Goal: Communication & Community: Answer question/provide support

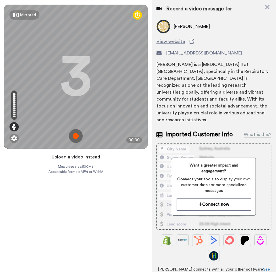
click at [89, 157] on button "Upload a video instead" at bounding box center [76, 156] width 52 height 7
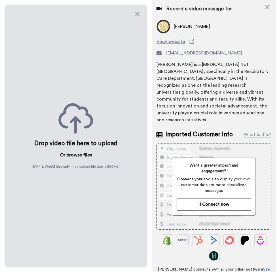
click at [71, 153] on button "browse" at bounding box center [75, 155] width 16 height 7
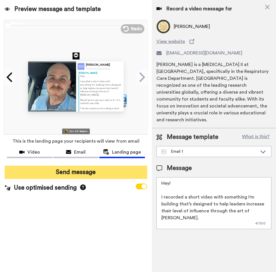
click at [78, 172] on button "Send message" at bounding box center [76, 172] width 143 height 13
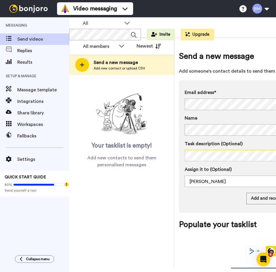
scroll to position [0, 71]
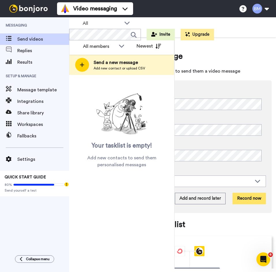
click at [250, 198] on button "Record now" at bounding box center [249, 199] width 33 height 12
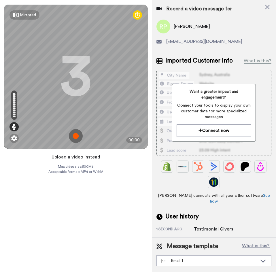
click at [94, 158] on button "Upload a video instead" at bounding box center [76, 156] width 52 height 7
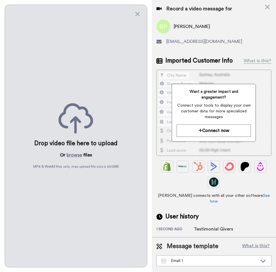
click at [80, 149] on div "Drop video file here to upload Or browse files MP4 & WebM files only, max uploa…" at bounding box center [76, 136] width 143 height 263
click at [80, 154] on button "browse" at bounding box center [75, 155] width 16 height 7
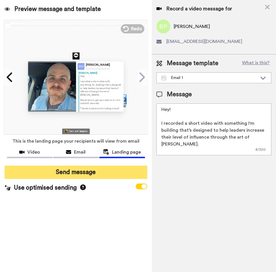
click at [80, 173] on button "Send message" at bounding box center [76, 172] width 143 height 13
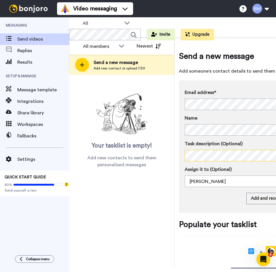
scroll to position [0, 71]
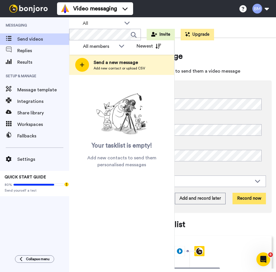
click at [248, 198] on button "Record now" at bounding box center [249, 199] width 33 height 12
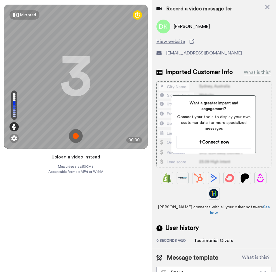
click at [91, 157] on button "Upload a video instead" at bounding box center [76, 156] width 52 height 7
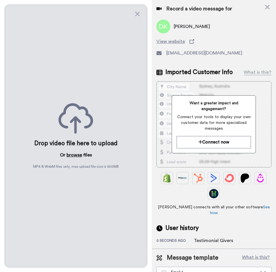
click at [74, 152] on button "browse" at bounding box center [75, 155] width 16 height 7
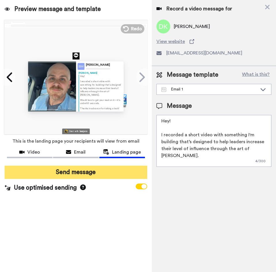
click at [111, 169] on button "Send message" at bounding box center [76, 172] width 143 height 13
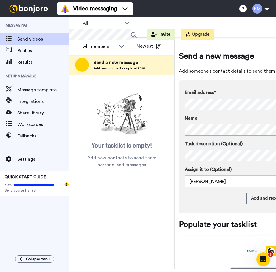
scroll to position [0, 71]
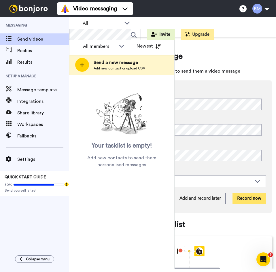
click at [245, 198] on button "Record now" at bounding box center [249, 199] width 33 height 12
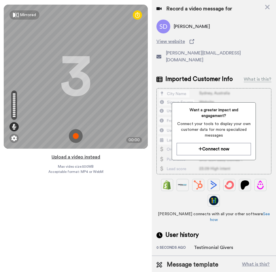
click at [94, 158] on button "Upload a video instead" at bounding box center [76, 156] width 52 height 7
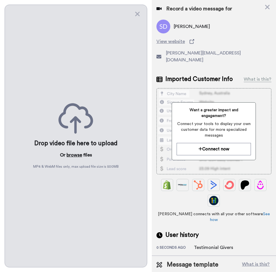
click at [74, 154] on button "browse" at bounding box center [75, 155] width 16 height 7
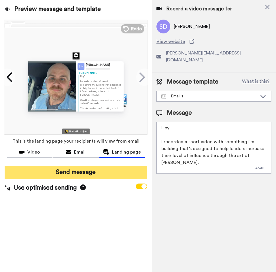
click at [129, 171] on button "Send message" at bounding box center [76, 172] width 143 height 13
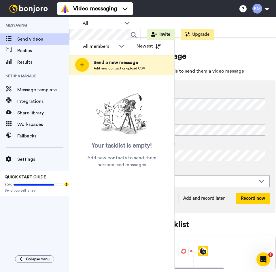
scroll to position [0, 68]
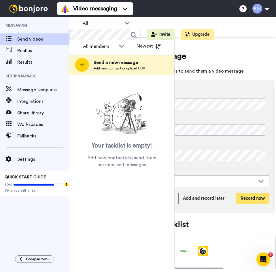
click at [245, 199] on button "Record now" at bounding box center [252, 199] width 33 height 12
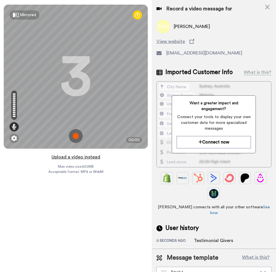
click at [94, 154] on button "Upload a video instead" at bounding box center [76, 156] width 52 height 7
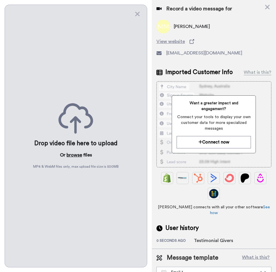
click at [78, 154] on button "browse" at bounding box center [75, 155] width 16 height 7
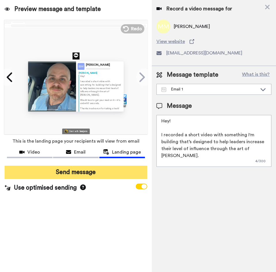
click at [109, 169] on button "Send message" at bounding box center [76, 172] width 143 height 13
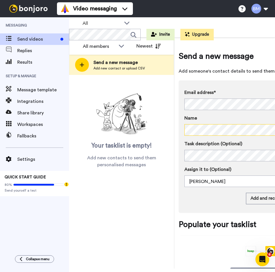
click at [16, 178] on div "Messaging Send videos Replies Results Setup & Manage Message template Integrati…" at bounding box center [137, 144] width 275 height 255
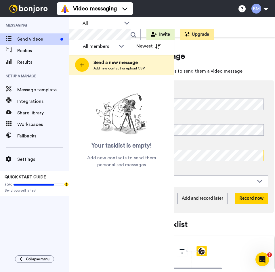
scroll to position [0, 69]
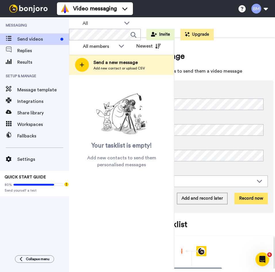
click at [246, 194] on button "Record now" at bounding box center [251, 199] width 33 height 12
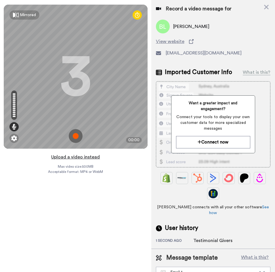
click at [97, 159] on button "Upload a video instead" at bounding box center [76, 156] width 52 height 7
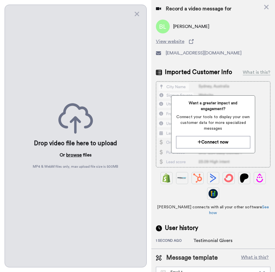
click at [72, 154] on button "browse" at bounding box center [74, 155] width 16 height 7
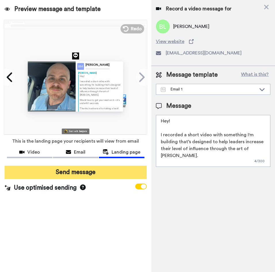
click at [105, 169] on button "Send message" at bounding box center [76, 172] width 142 height 13
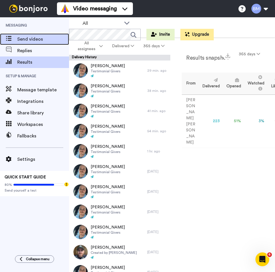
click at [55, 39] on span "Send videos" at bounding box center [43, 39] width 52 height 7
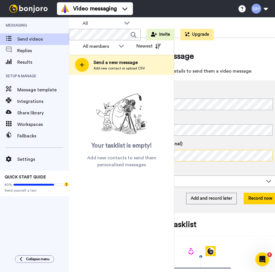
scroll to position [0, 61]
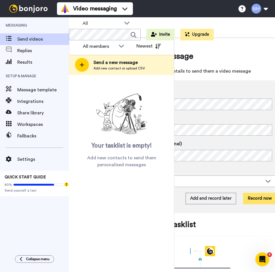
click at [258, 196] on button "Record now" at bounding box center [259, 199] width 33 height 12
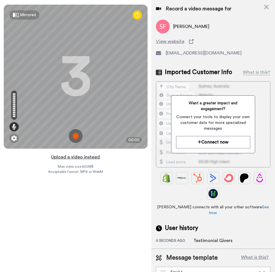
click at [80, 153] on button "Upload a video instead" at bounding box center [76, 156] width 52 height 7
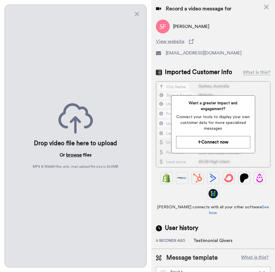
click at [69, 153] on button "browse" at bounding box center [74, 155] width 16 height 7
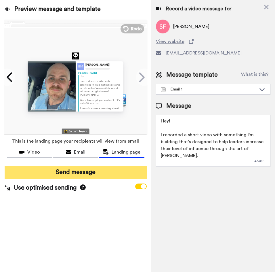
click at [81, 173] on button "Send message" at bounding box center [76, 172] width 142 height 13
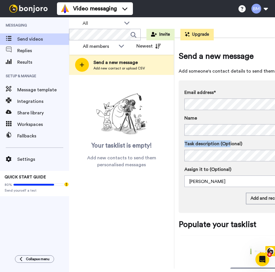
click at [221, 156] on div "Task description (Optional)" at bounding box center [261, 150] width 153 height 21
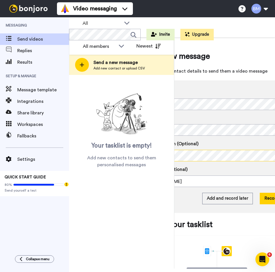
scroll to position [0, 44]
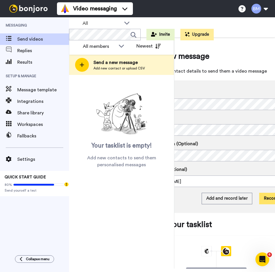
click at [269, 194] on button "Record now" at bounding box center [276, 199] width 33 height 12
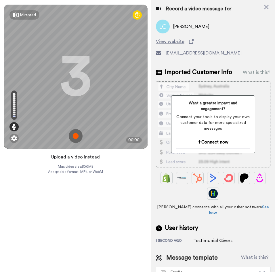
click at [82, 156] on button "Upload a video instead" at bounding box center [76, 156] width 52 height 7
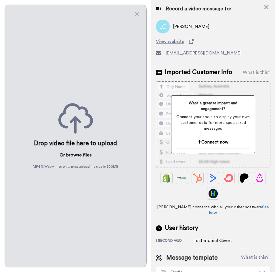
click at [76, 153] on button "browse" at bounding box center [74, 155] width 16 height 7
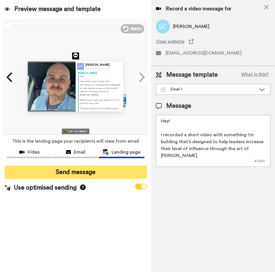
click at [100, 172] on button "Send message" at bounding box center [76, 172] width 142 height 13
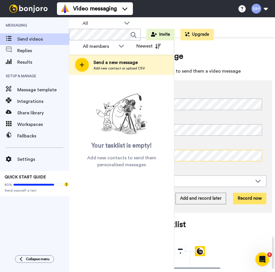
scroll to position [0, 70]
click at [243, 198] on button "Record now" at bounding box center [250, 199] width 33 height 12
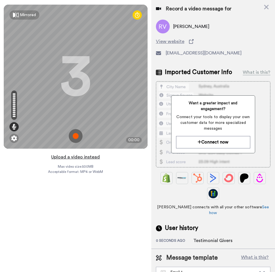
click at [82, 157] on button "Upload a video instead" at bounding box center [76, 156] width 52 height 7
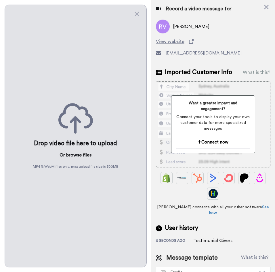
click at [73, 154] on button "browse" at bounding box center [74, 155] width 16 height 7
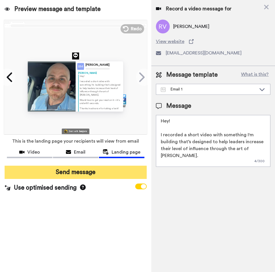
click at [82, 171] on button "Send message" at bounding box center [76, 172] width 142 height 13
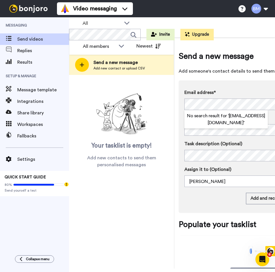
click at [252, 136] on div "Email address* No search result for ‘ aseverson@bakerdonelson.com ’ Name Task d…" at bounding box center [261, 138] width 153 height 98
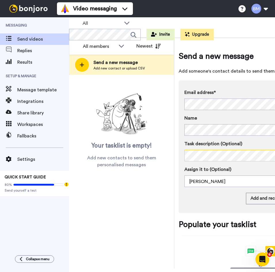
scroll to position [0, 72]
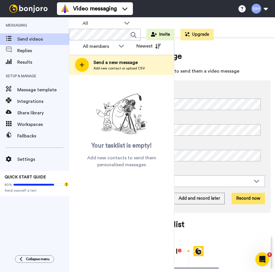
click at [239, 200] on button "Record now" at bounding box center [248, 199] width 33 height 12
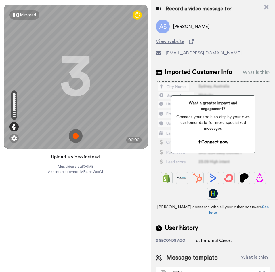
click at [83, 157] on button "Upload a video instead" at bounding box center [76, 156] width 52 height 7
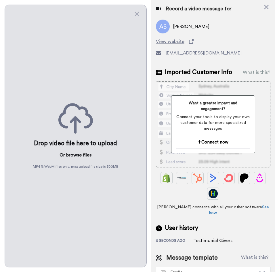
click at [77, 153] on button "browse" at bounding box center [74, 155] width 16 height 7
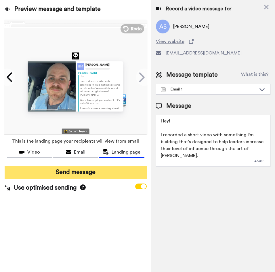
click at [62, 173] on button "Send message" at bounding box center [76, 172] width 142 height 13
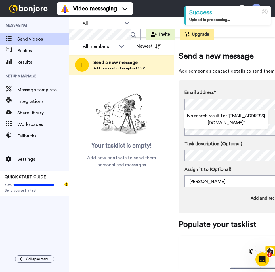
click at [240, 137] on div "Email address* No search result for ‘ [EMAIL_ADDRESS][DOMAIN_NAME] ’ Name Task …" at bounding box center [261, 138] width 153 height 98
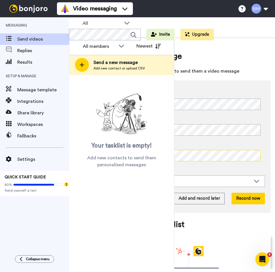
scroll to position [0, 72]
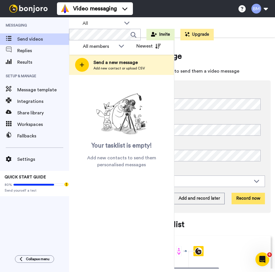
click at [242, 194] on button "Record now" at bounding box center [248, 199] width 33 height 12
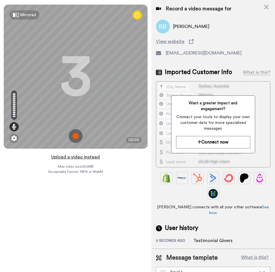
click at [89, 157] on button "Upload a video instead" at bounding box center [76, 156] width 52 height 7
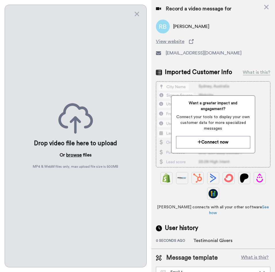
click at [73, 154] on button "browse" at bounding box center [74, 155] width 16 height 7
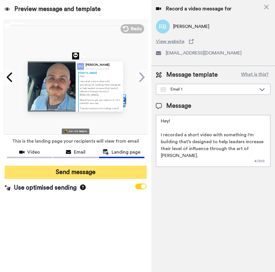
click at [81, 175] on button "Send message" at bounding box center [76, 172] width 142 height 13
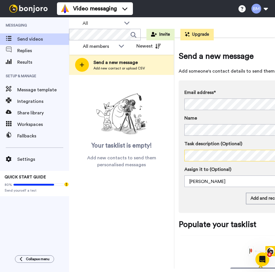
scroll to position [0, 72]
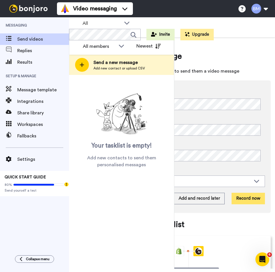
click at [235, 194] on button "Record now" at bounding box center [248, 199] width 33 height 12
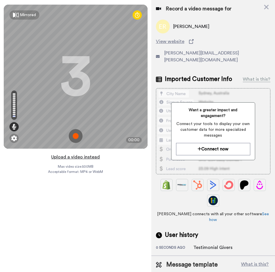
click at [78, 155] on button "Upload a video instead" at bounding box center [76, 156] width 52 height 7
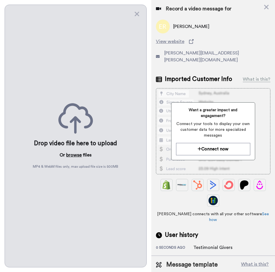
click at [78, 152] on button "browse" at bounding box center [74, 155] width 16 height 7
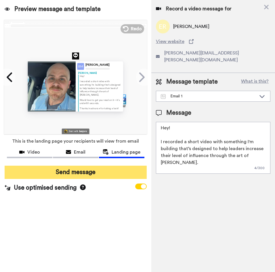
click at [95, 177] on button "Send message" at bounding box center [76, 172] width 142 height 13
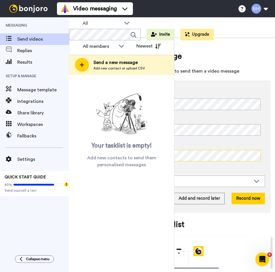
scroll to position [0, 72]
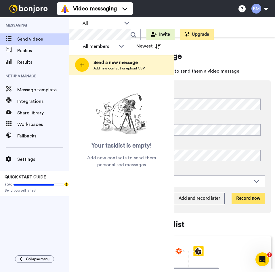
click at [250, 200] on button "Record now" at bounding box center [248, 199] width 33 height 12
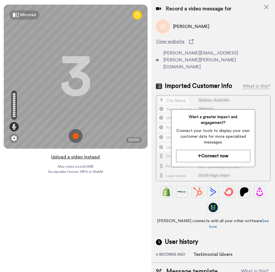
click at [74, 157] on button "Upload a video instead" at bounding box center [76, 156] width 52 height 7
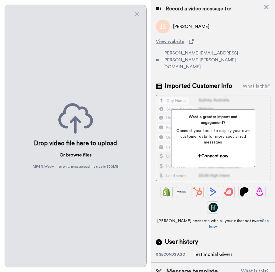
click at [77, 152] on button "browse" at bounding box center [74, 155] width 16 height 7
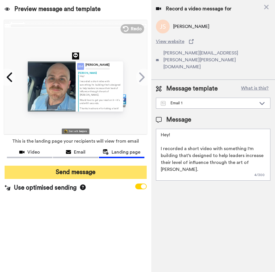
click at [112, 175] on button "Send message" at bounding box center [76, 172] width 142 height 13
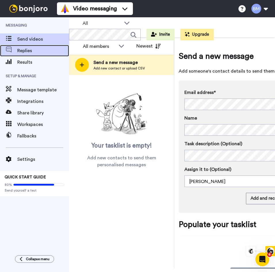
click at [34, 48] on span "Replies" at bounding box center [43, 50] width 52 height 7
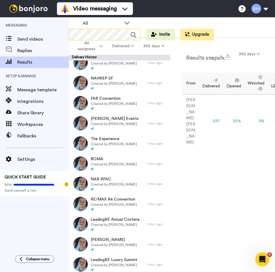
scroll to position [768, 0]
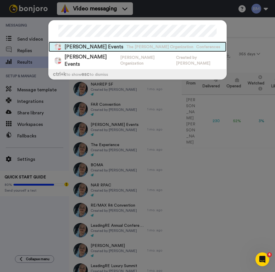
click at [126, 49] on span "The [PERSON_NAME] Organization" at bounding box center [159, 47] width 67 height 6
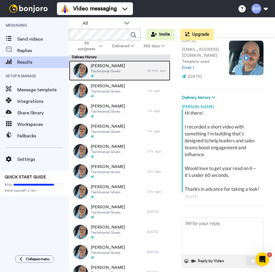
click at [103, 72] on span "Testimonial Givers" at bounding box center [108, 71] width 34 height 5
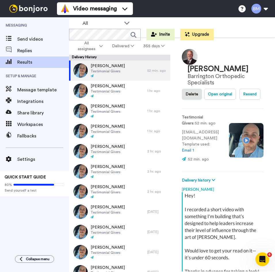
scroll to position [118, 0]
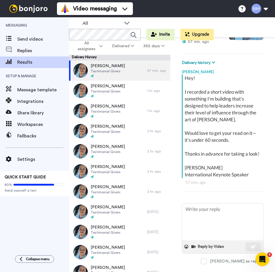
type textarea "x"
